Goal: Information Seeking & Learning: Understand process/instructions

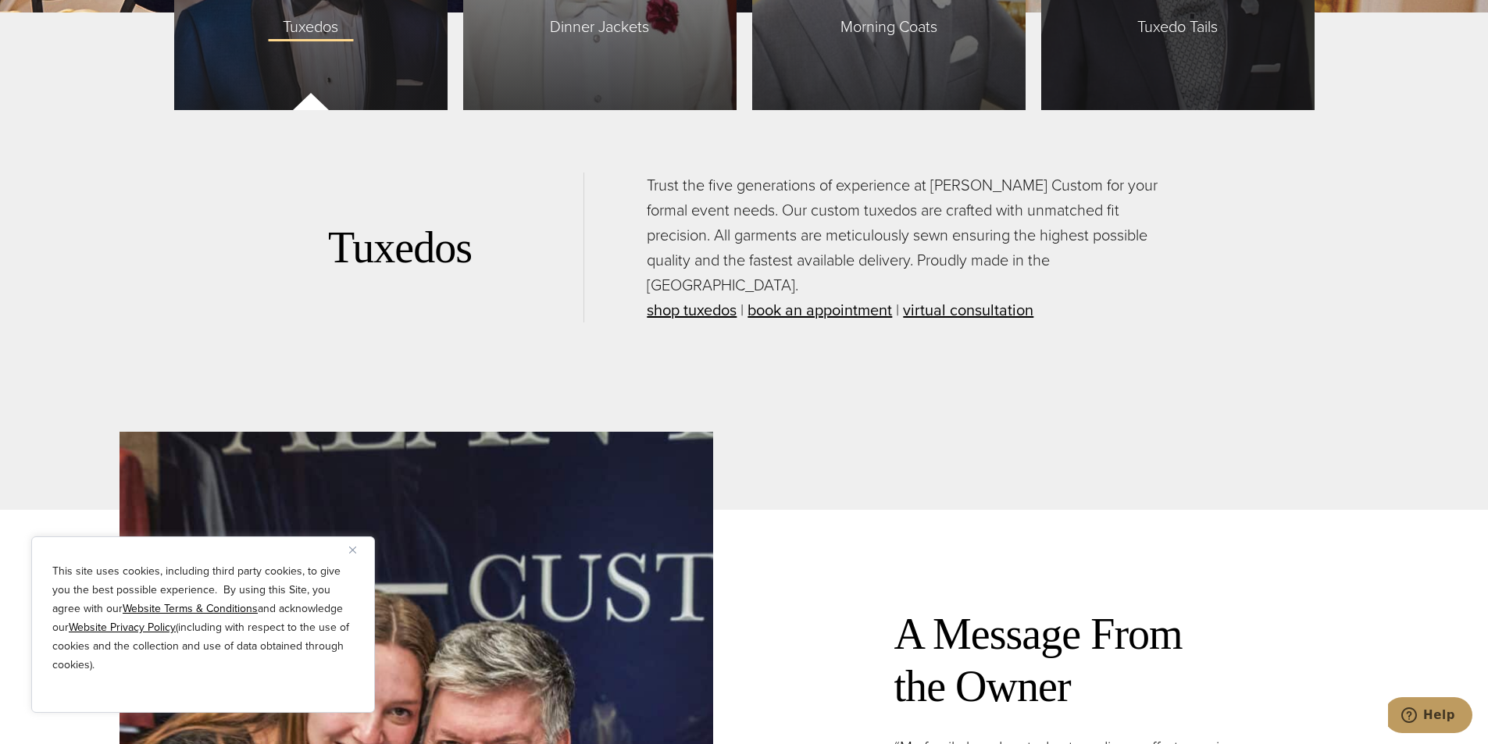
scroll to position [4217, 0]
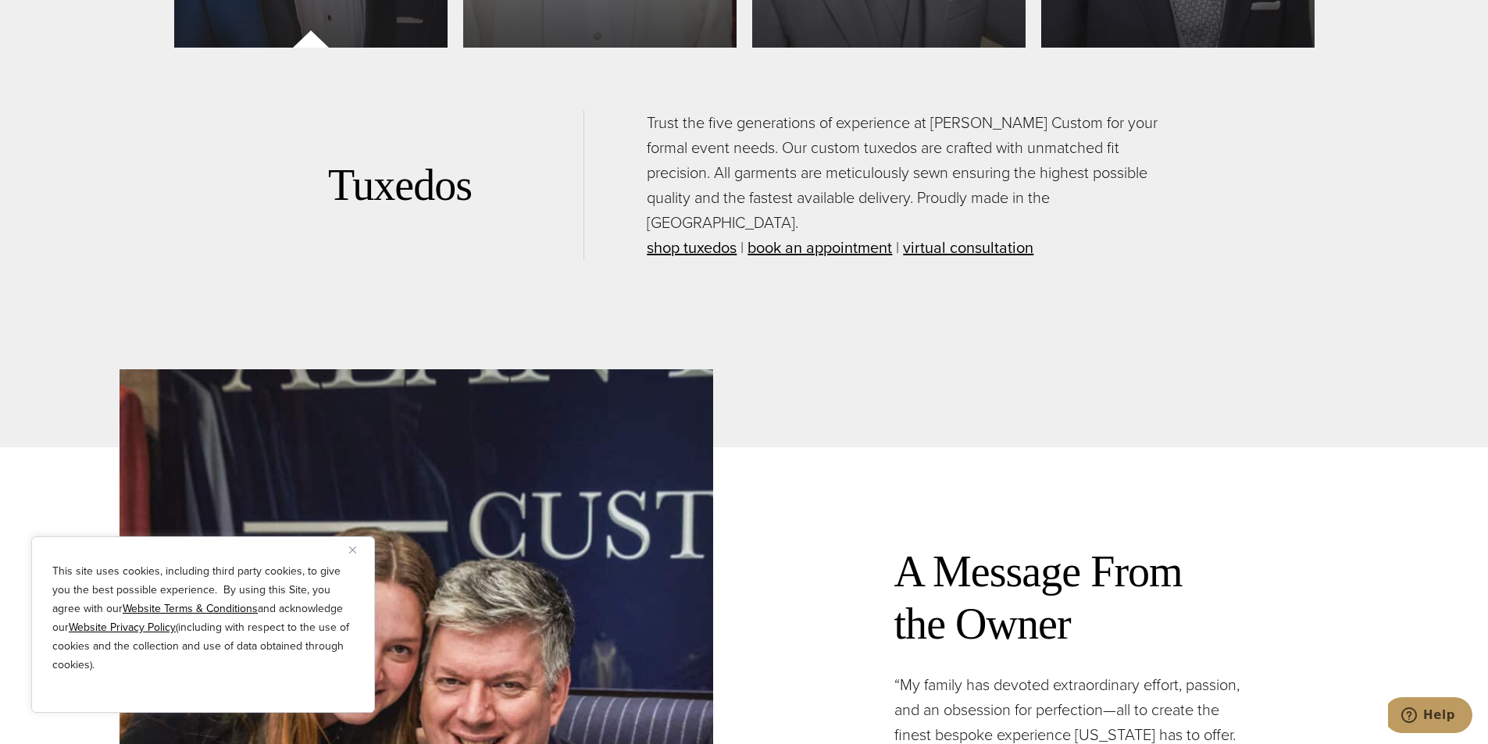
click at [354, 551] on img "Close" at bounding box center [352, 550] width 7 height 7
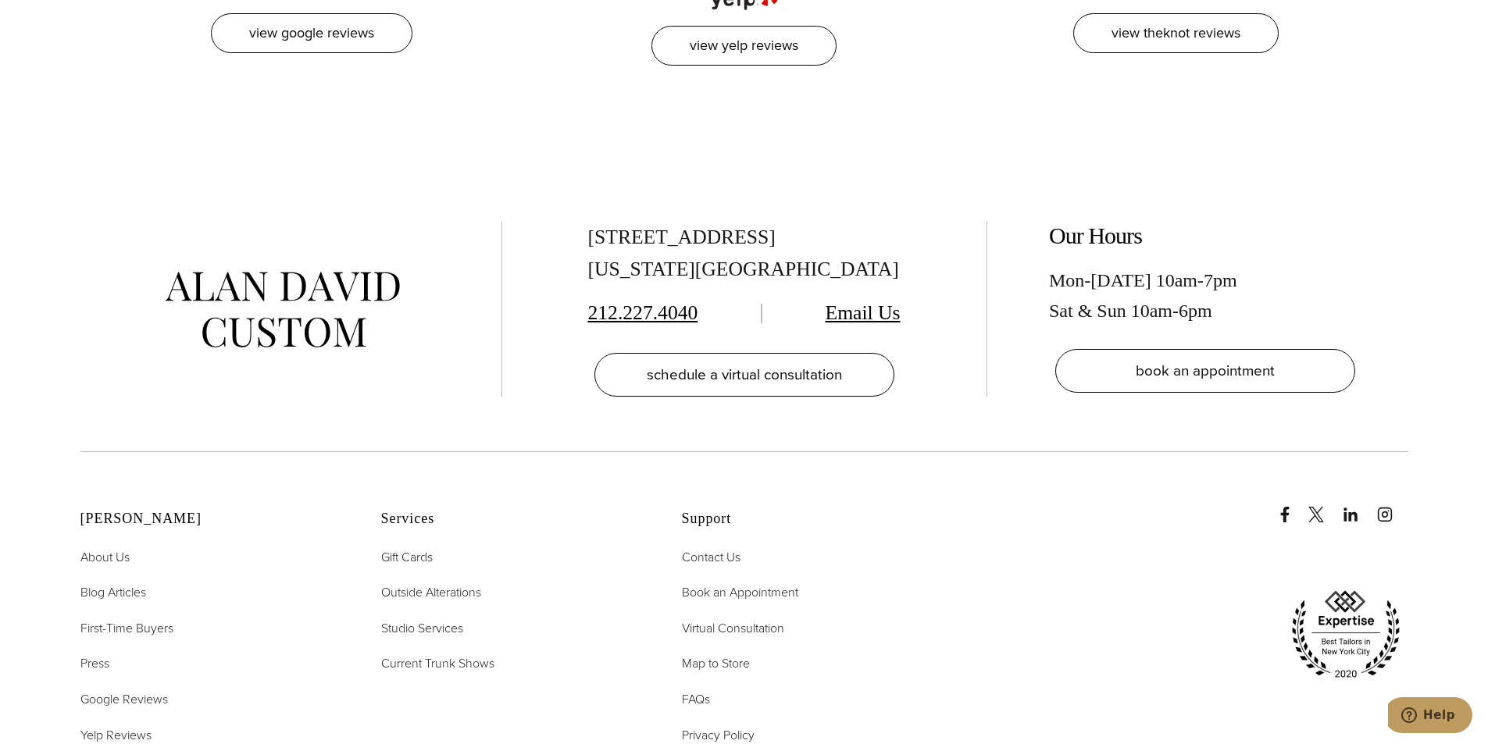
scroll to position [8017, 0]
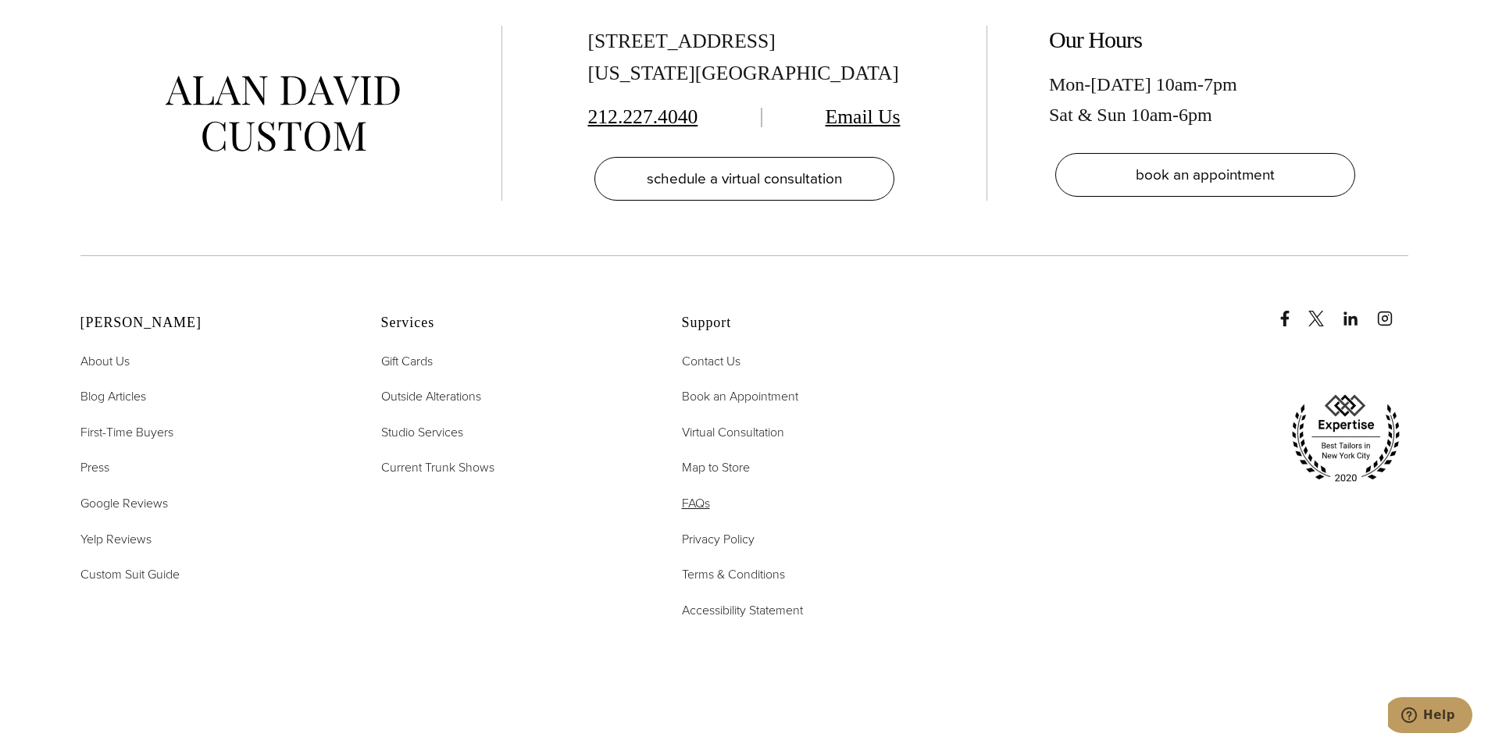
click at [704, 494] on span "FAQs" at bounding box center [696, 503] width 28 height 18
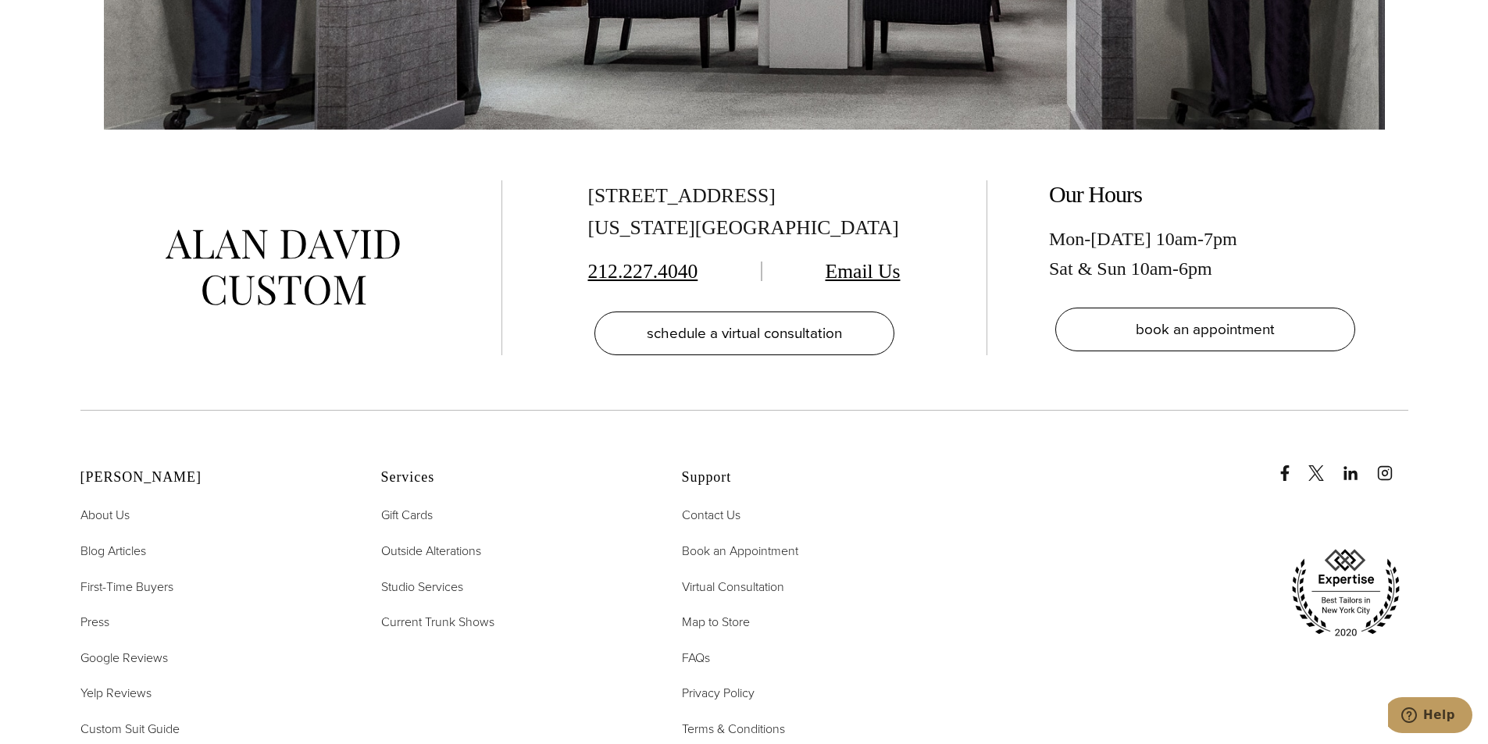
scroll to position [3202, 0]
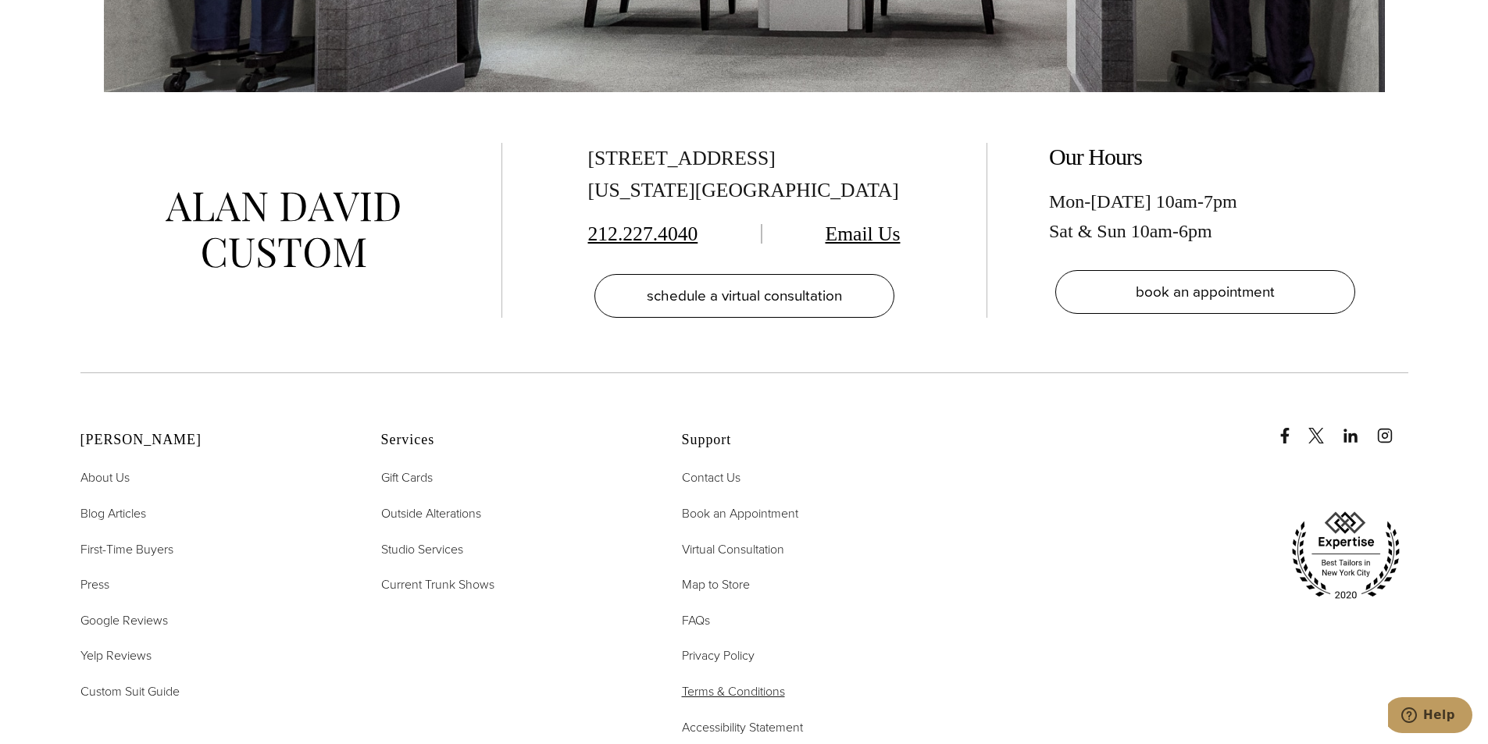
click at [720, 683] on span "Terms & Conditions" at bounding box center [733, 692] width 103 height 18
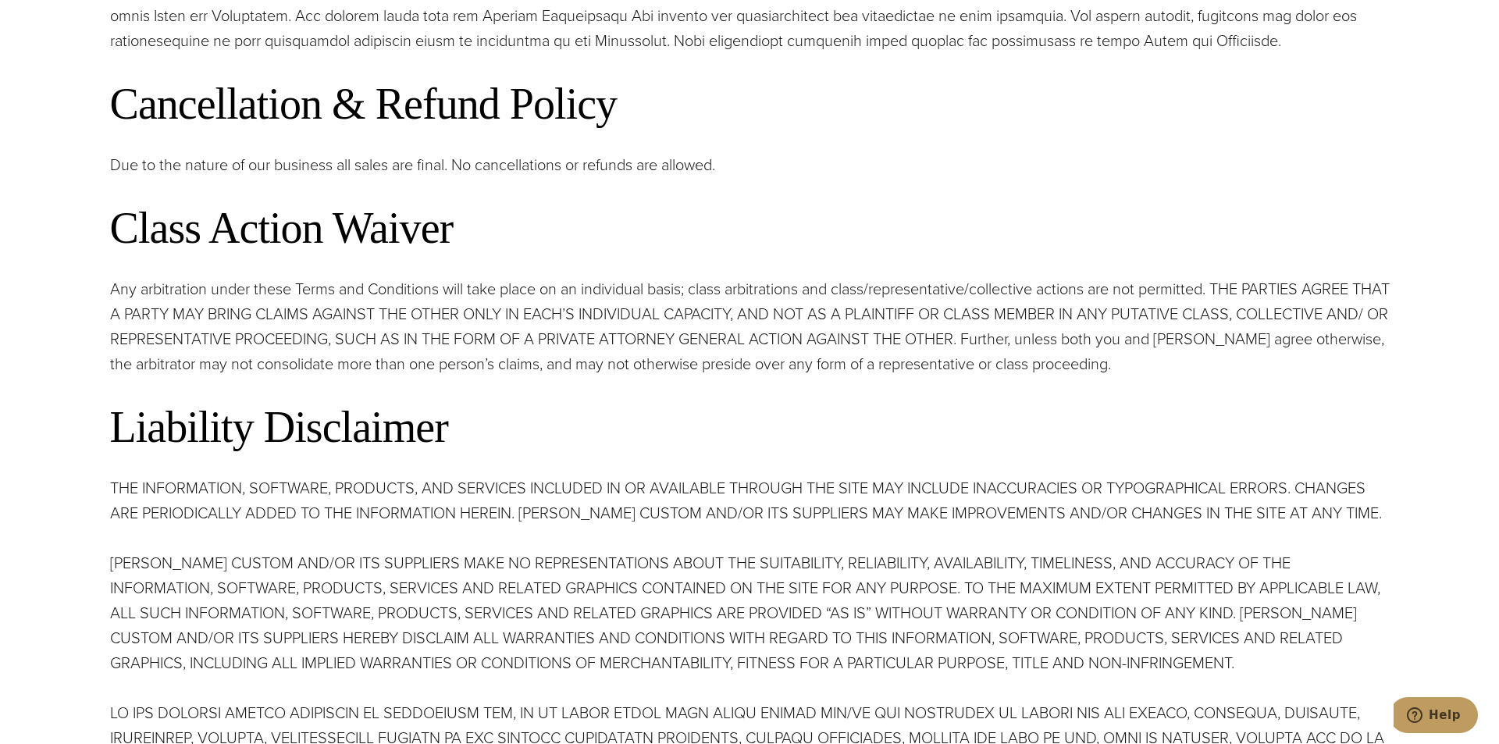
scroll to position [2968, 0]
